Goal: Go to known website

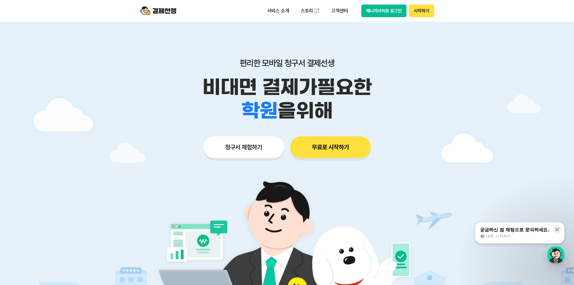
click at [365, 8] on button "매니저사이트 로그인" at bounding box center [383, 11] width 45 height 13
click at [368, 10] on button "매니저사이트 로그인" at bounding box center [383, 11] width 45 height 13
click at [379, 14] on button "매니저사이트 로그인" at bounding box center [383, 11] width 45 height 13
